Goal: Transaction & Acquisition: Purchase product/service

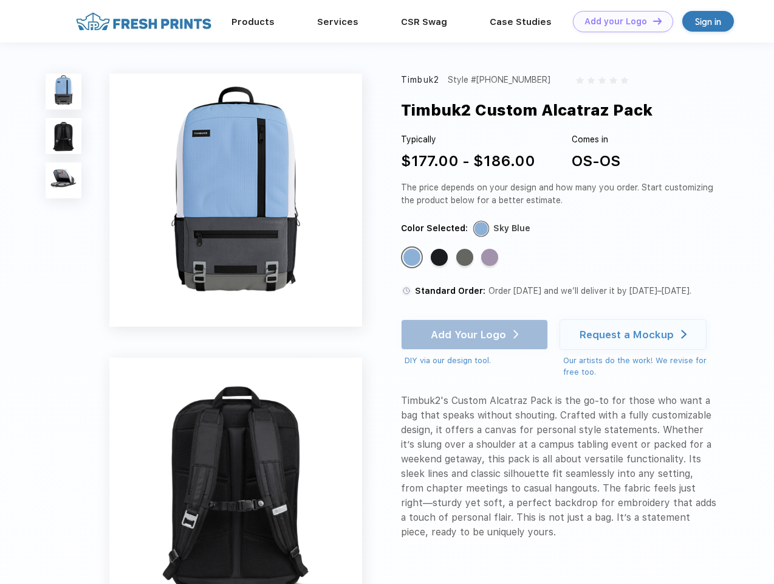
click at [619, 21] on link "Add your Logo Design Tool" at bounding box center [623, 21] width 100 height 21
click at [0, 0] on div "Design Tool" at bounding box center [0, 0] width 0 height 0
click at [652, 21] on link "Add your Logo Design Tool" at bounding box center [623, 21] width 100 height 21
click at [64, 91] on img at bounding box center [64, 92] width 36 height 36
click at [64, 136] on img at bounding box center [64, 136] width 36 height 36
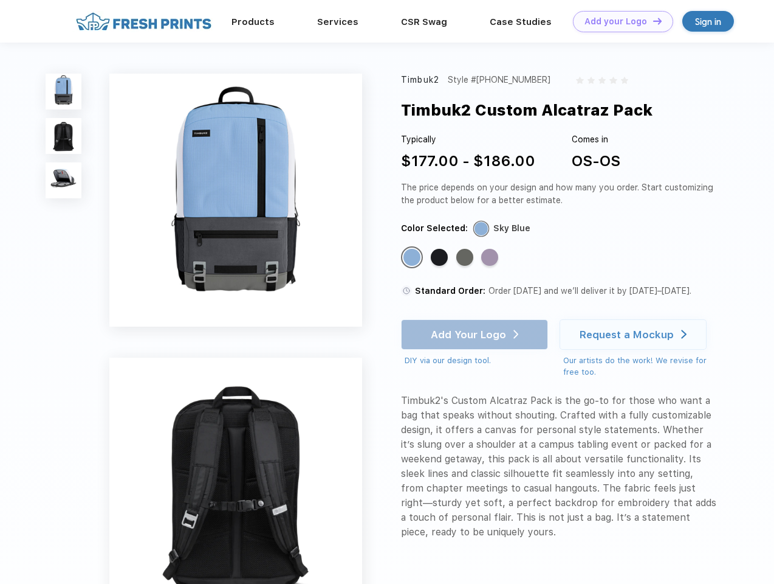
click at [64, 181] on img at bounding box center [64, 180] width 36 height 36
click at [413, 258] on div "Standard Color" at bounding box center [412, 257] width 17 height 17
click at [441, 258] on div "Standard Color" at bounding box center [439, 257] width 17 height 17
click at [466, 258] on div "Standard Color" at bounding box center [465, 257] width 17 height 17
click at [491, 258] on div "Standard Color" at bounding box center [489, 257] width 17 height 17
